Goal: Answer question/provide support

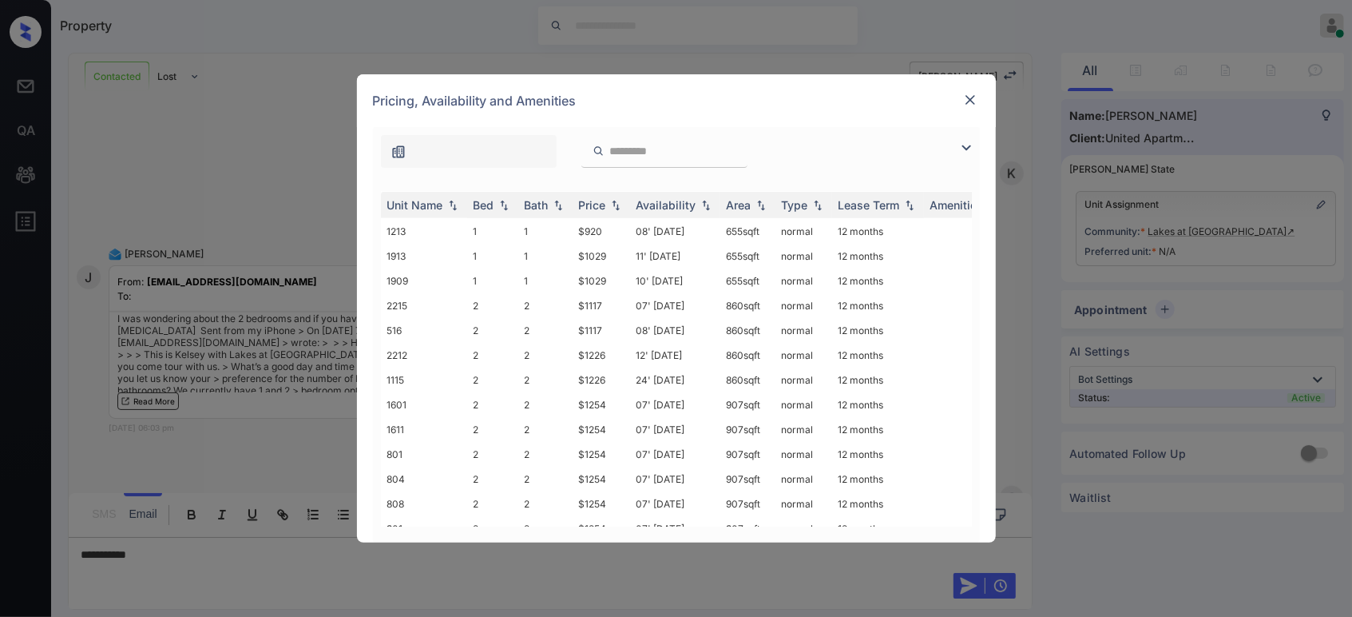
scroll to position [591, 0]
click at [593, 320] on td "$1117" at bounding box center [602, 332] width 58 height 25
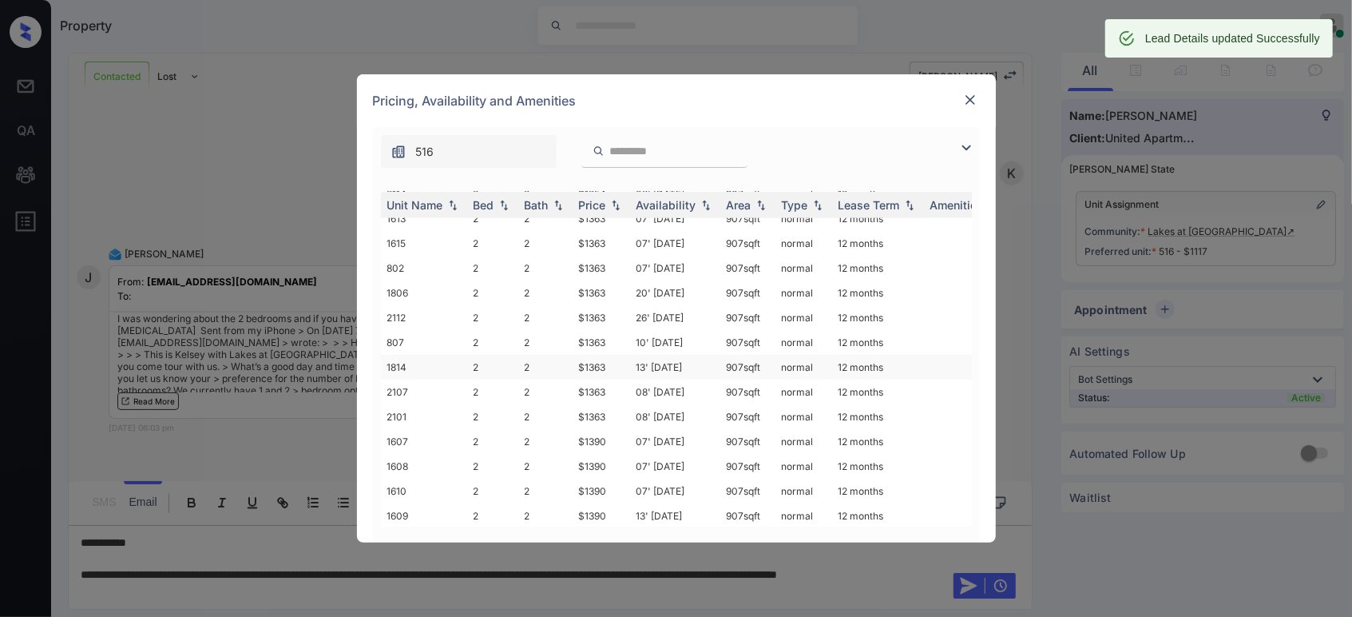
scroll to position [1081, 0]
click at [971, 93] on img at bounding box center [971, 100] width 16 height 16
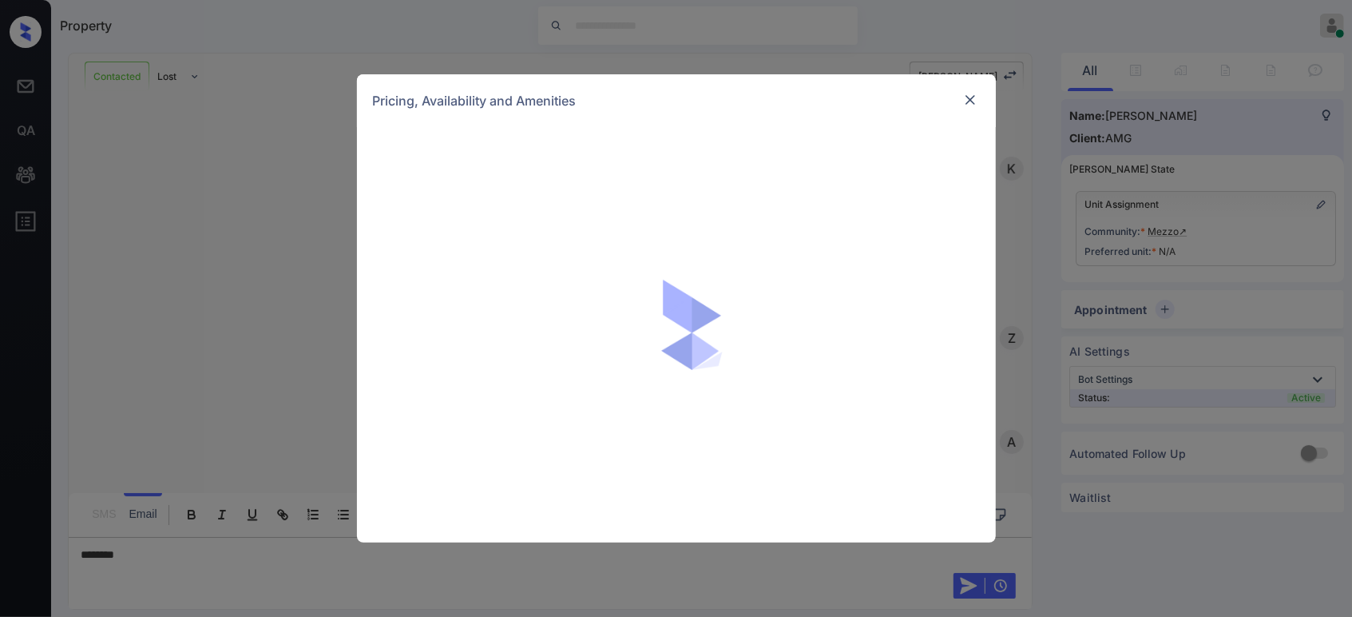
scroll to position [784, 0]
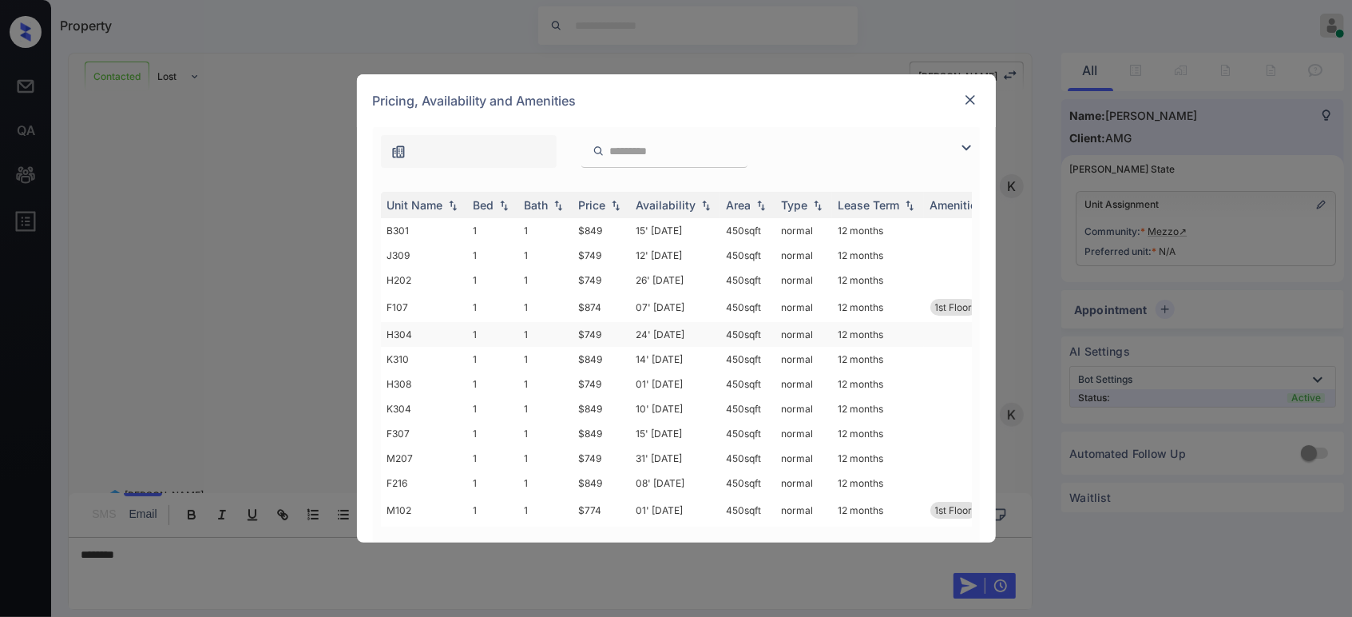
click at [606, 329] on td "$749" at bounding box center [602, 334] width 58 height 25
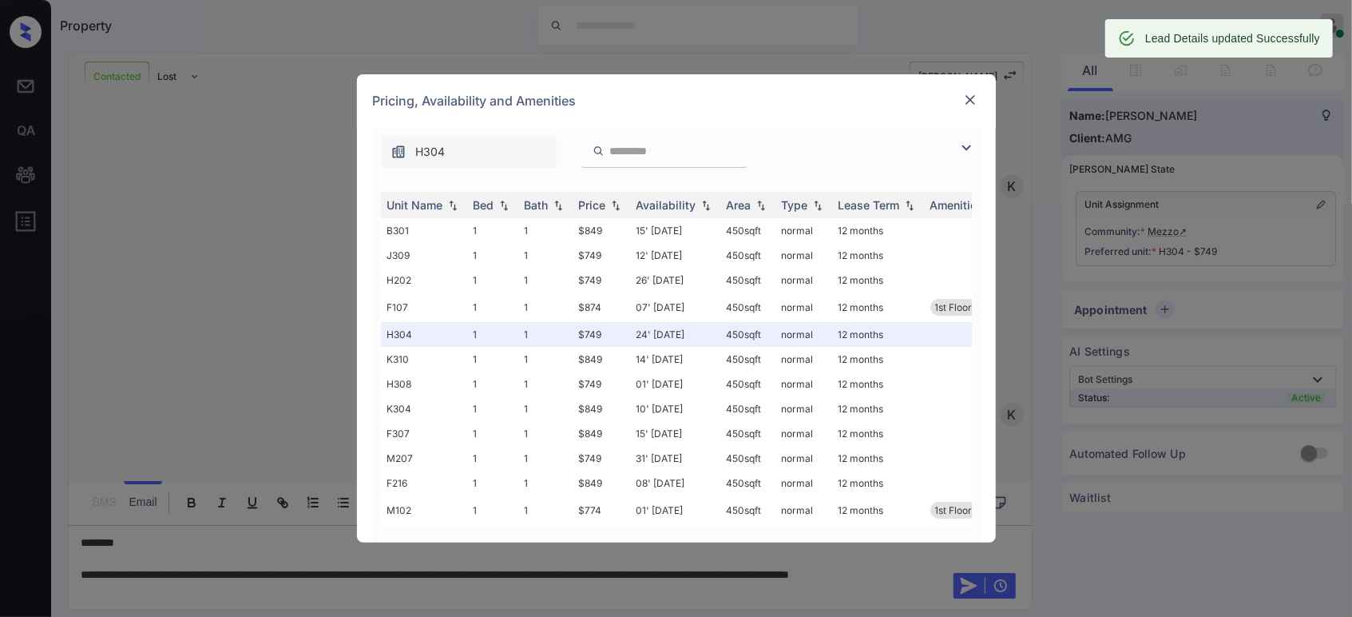
click at [971, 101] on img at bounding box center [971, 100] width 16 height 16
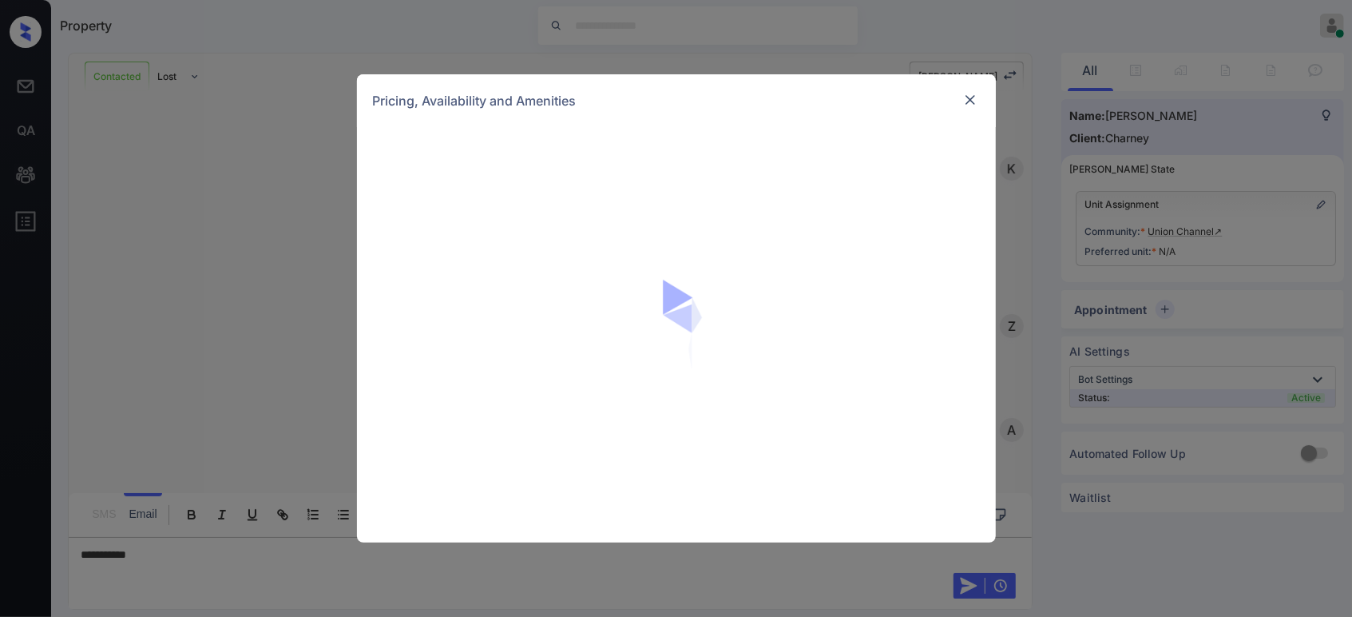
scroll to position [1710, 0]
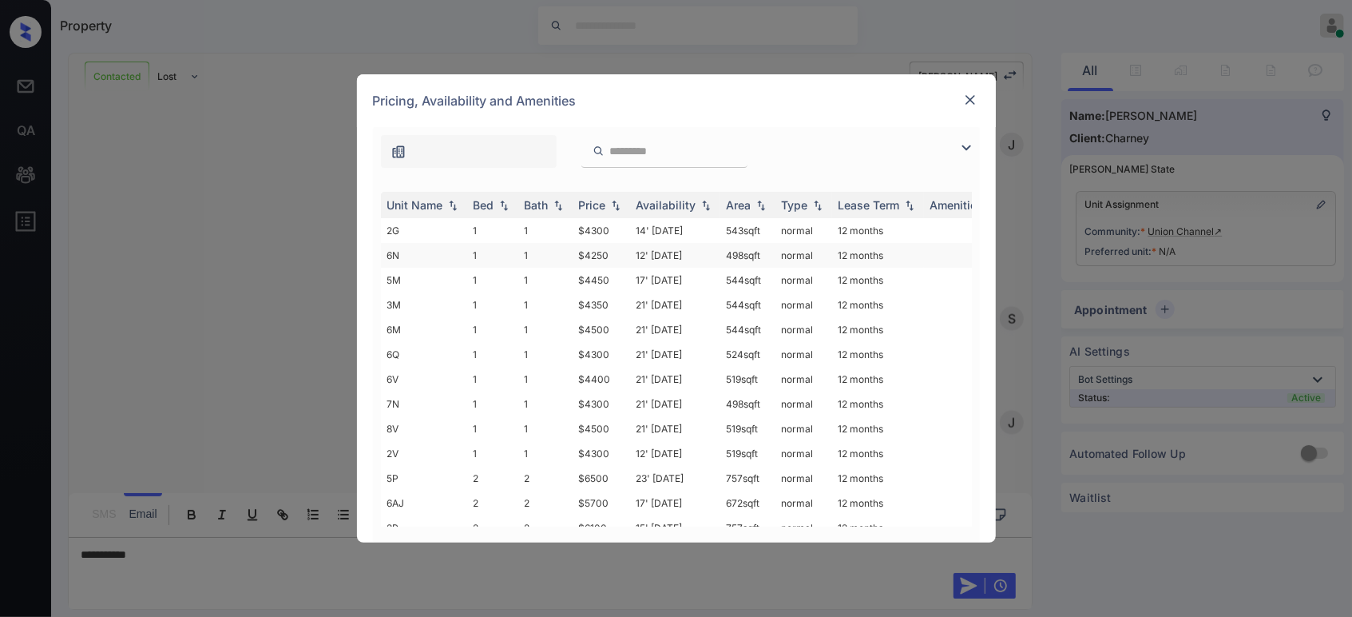
click at [613, 252] on td "$4250" at bounding box center [602, 255] width 58 height 25
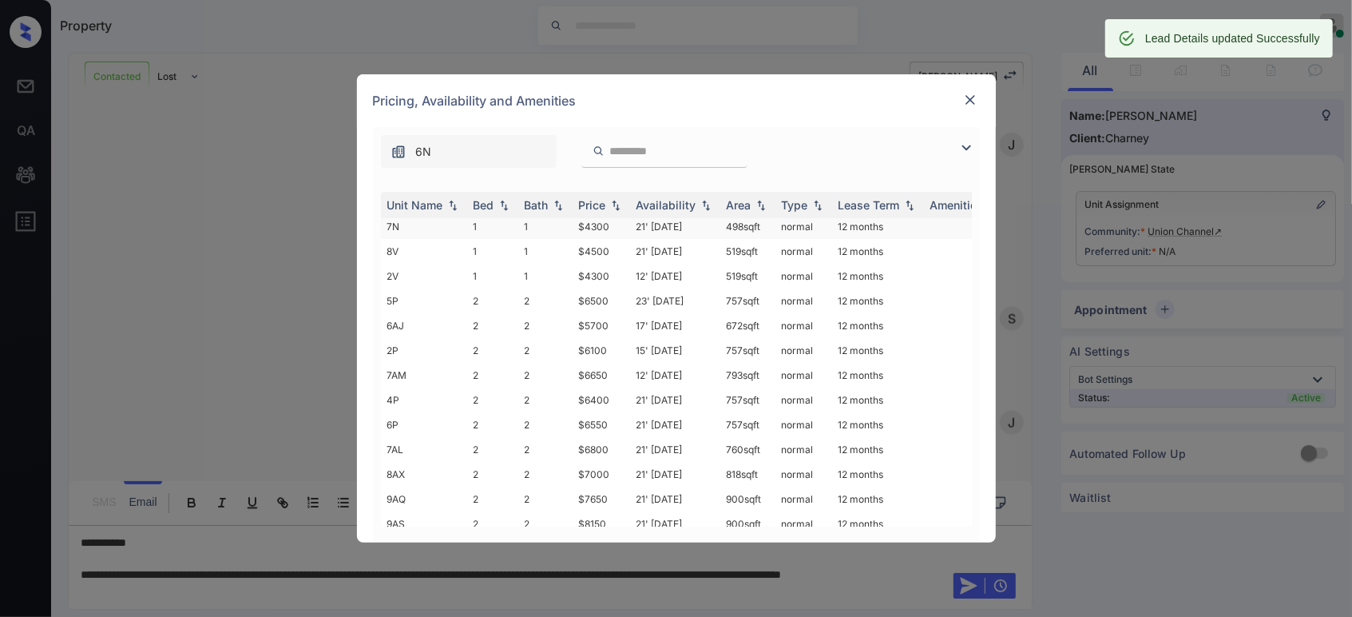
scroll to position [405, 0]
click at [977, 98] on img at bounding box center [971, 100] width 16 height 16
